Goal: Task Accomplishment & Management: Use online tool/utility

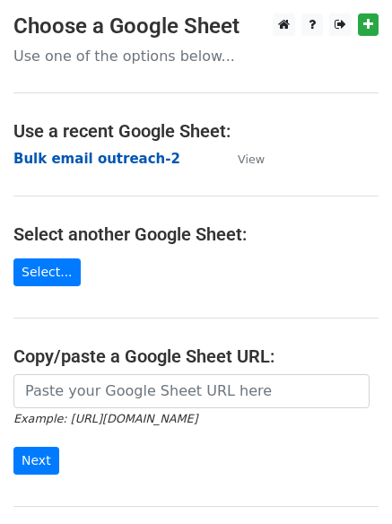
click at [118, 161] on strong "Bulk email outreach-2" at bounding box center [96, 159] width 167 height 16
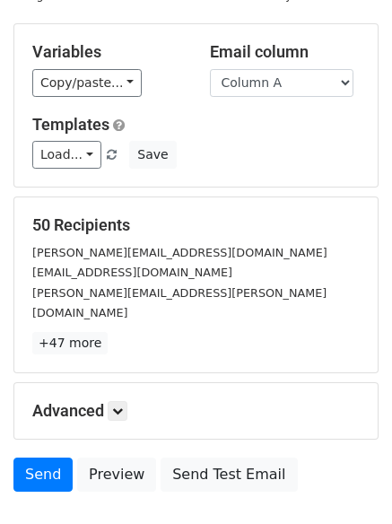
scroll to position [173, 0]
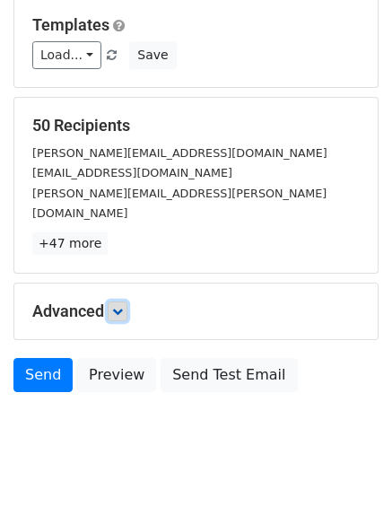
click at [119, 306] on icon at bounding box center [117, 311] width 11 height 11
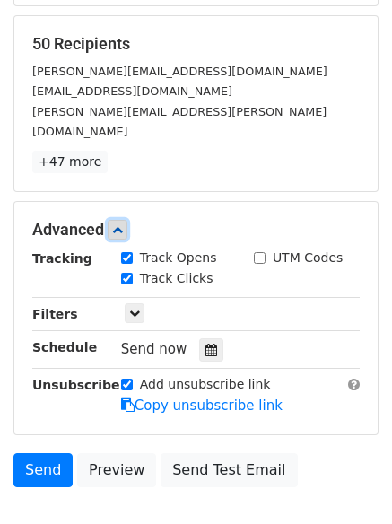
scroll to position [349, 0]
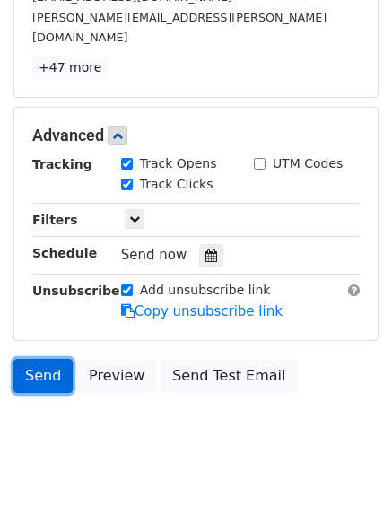
click at [46, 360] on link "Send" at bounding box center [42, 376] width 59 height 34
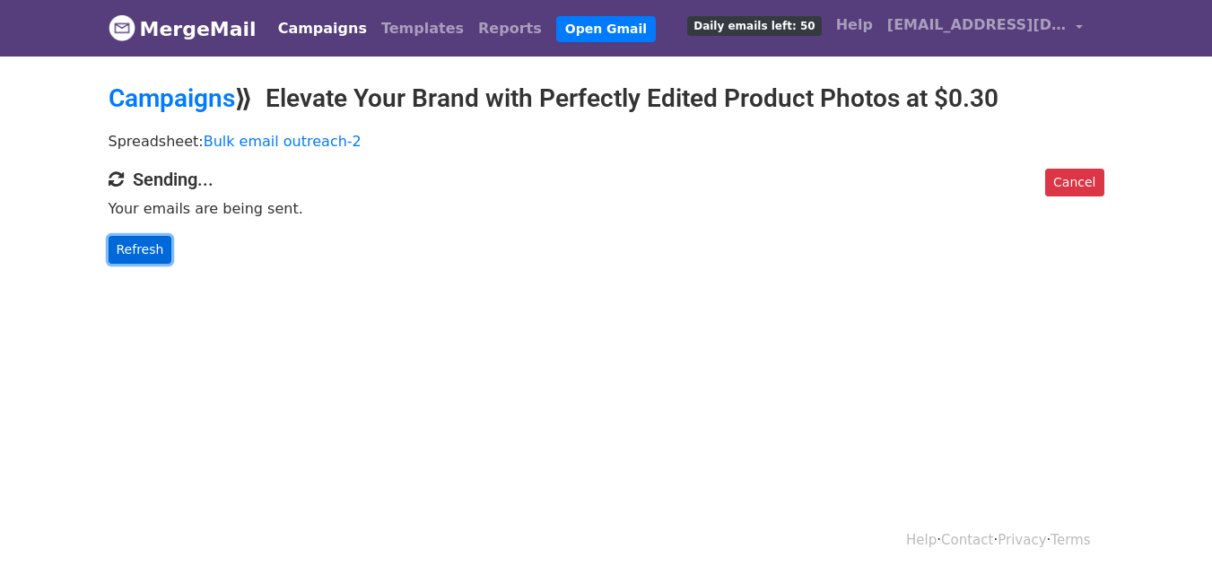
click at [154, 250] on link "Refresh" at bounding box center [141, 250] width 64 height 28
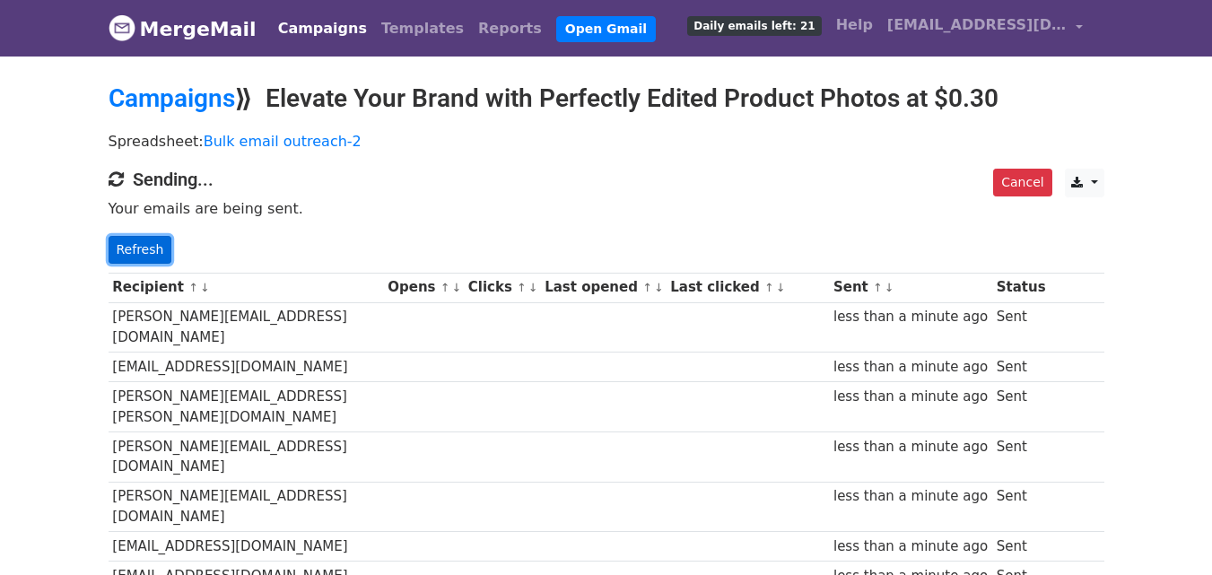
click at [139, 246] on link "Refresh" at bounding box center [141, 250] width 64 height 28
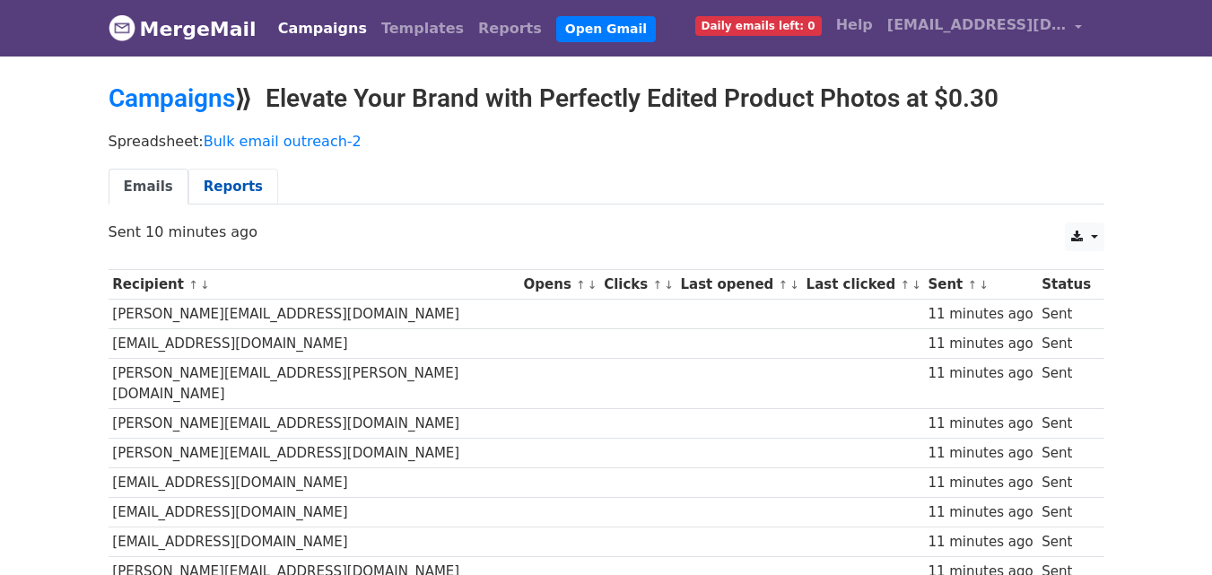
click at [239, 188] on link "Reports" at bounding box center [233, 187] width 90 height 37
